Goal: Find specific page/section: Find specific page/section

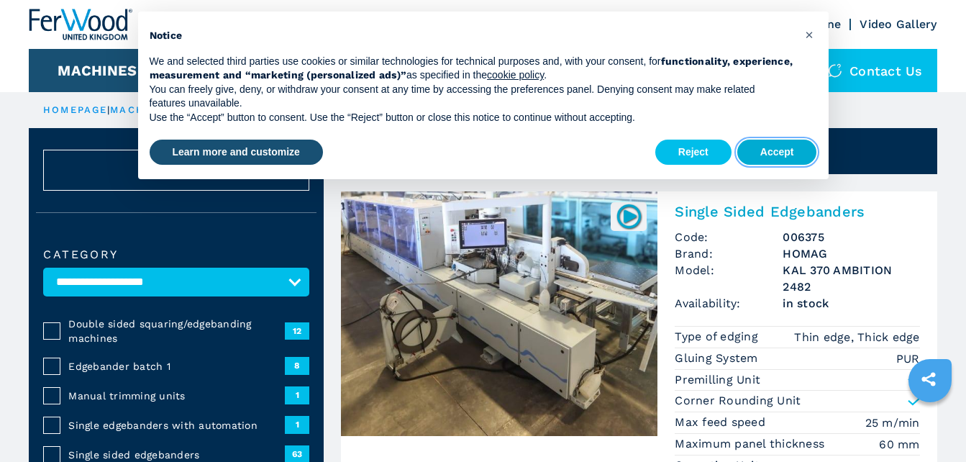
click at [800, 144] on button "Accept" at bounding box center [777, 152] width 80 height 26
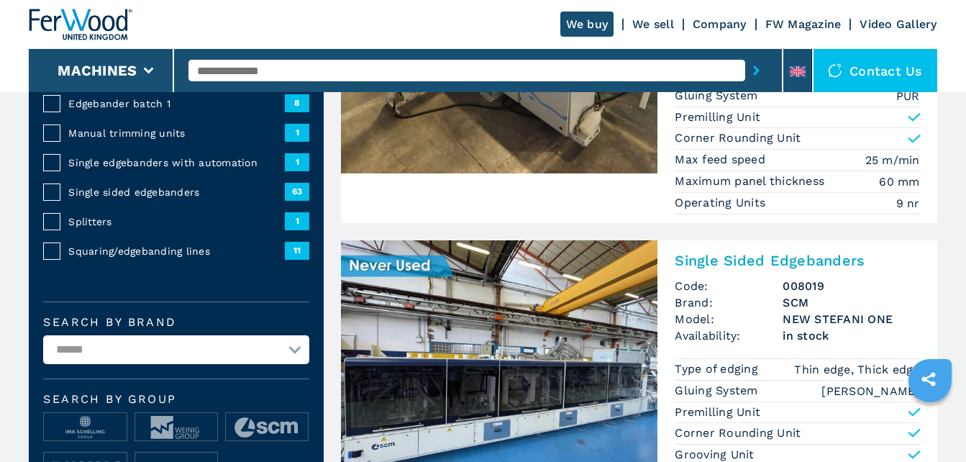
scroll to position [288, 0]
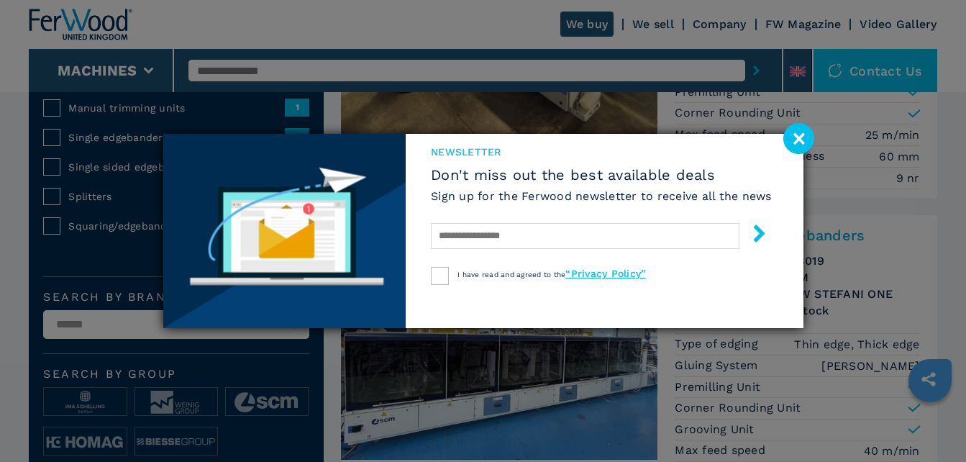
click at [802, 136] on image at bounding box center [798, 138] width 31 height 31
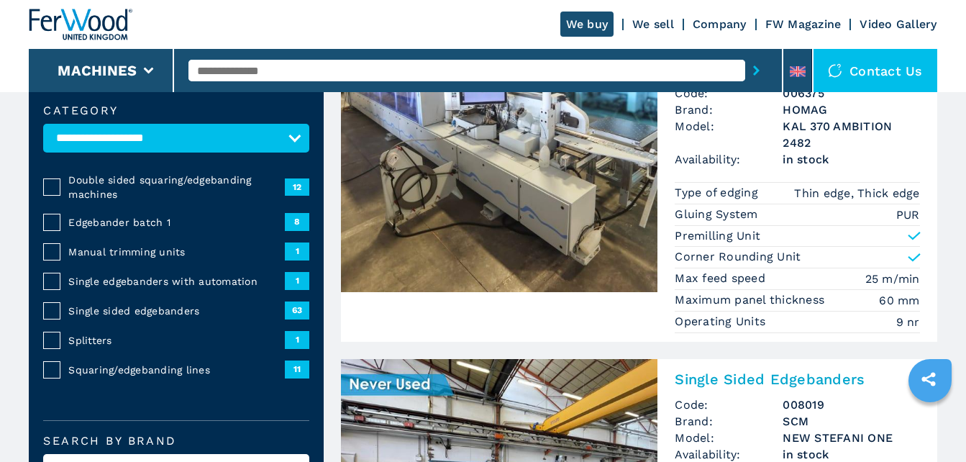
scroll to position [0, 0]
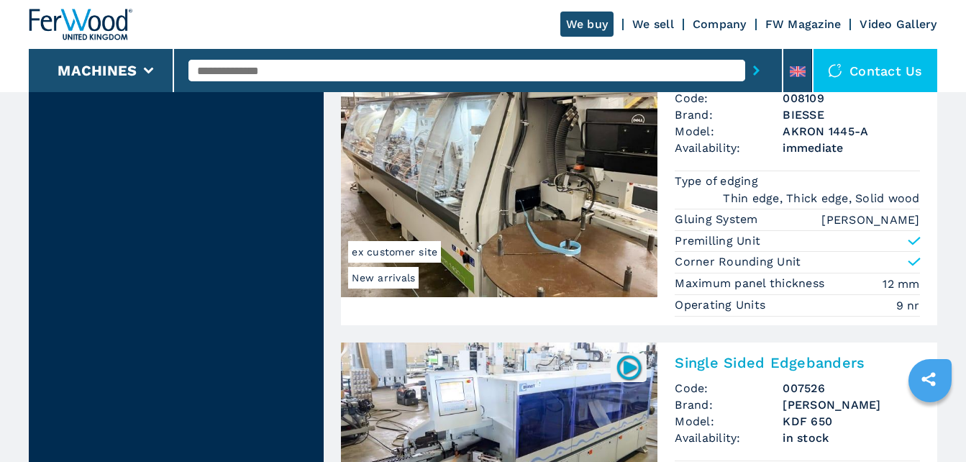
scroll to position [3100, 0]
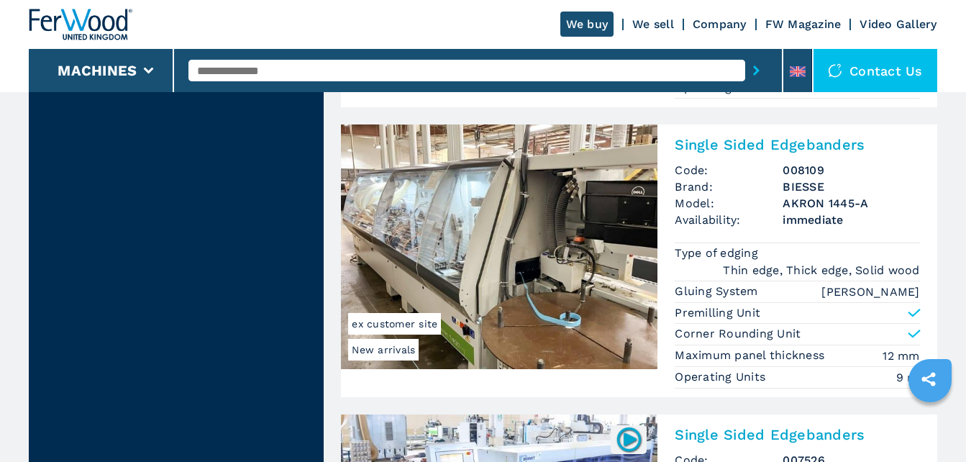
click at [706, 124] on div "Single Sided Edgebanders Code: 008109 Brand: BIESSE Model: AKRON 1445-A Availab…" at bounding box center [796, 260] width 279 height 272
click at [724, 136] on h2 "Single Sided Edgebanders" at bounding box center [796, 144] width 244 height 17
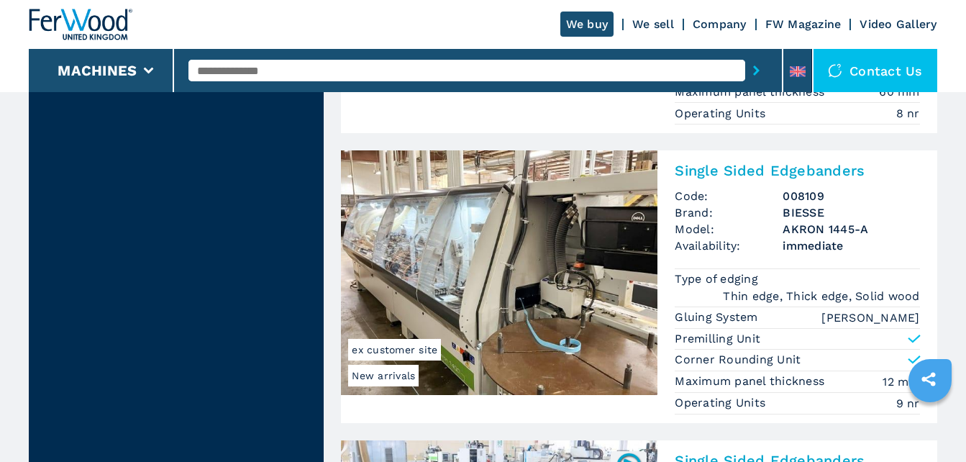
scroll to position [3028, 0]
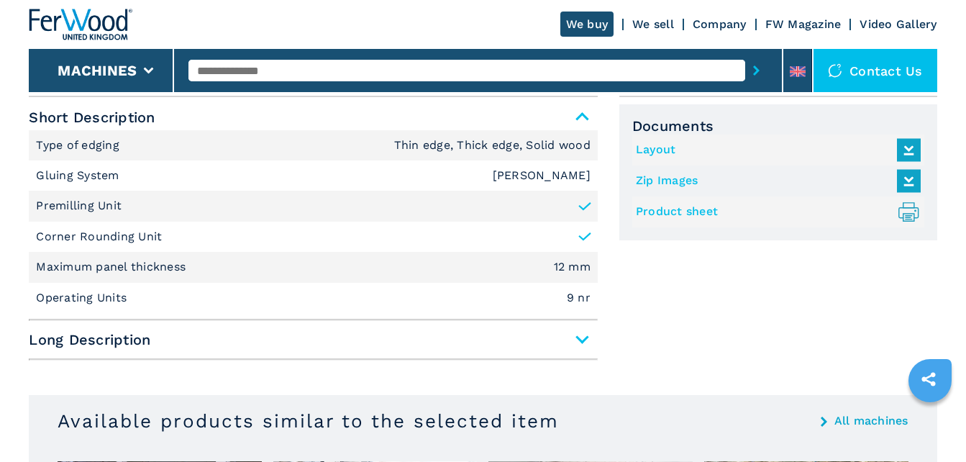
scroll to position [431, 0]
